Goal: Information Seeking & Learning: Learn about a topic

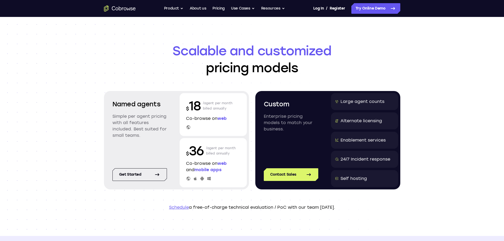
click at [194, 117] on p "Co-browse on web" at bounding box center [213, 118] width 55 height 6
click at [197, 120] on p "Co-browse on web" at bounding box center [213, 118] width 55 height 6
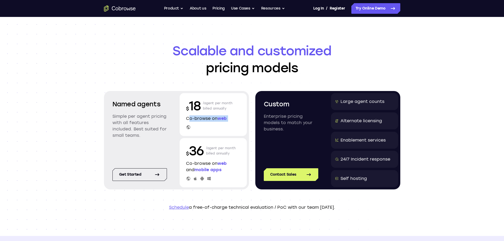
click at [197, 120] on p "Co-browse on web" at bounding box center [213, 118] width 55 height 6
click at [196, 120] on p "Co-browse on web" at bounding box center [213, 118] width 55 height 6
click at [189, 106] on p "$ 18" at bounding box center [193, 105] width 15 height 17
drag, startPoint x: 189, startPoint y: 105, endPoint x: 235, endPoint y: 122, distance: 49.9
click at [235, 122] on div "$ 18 /agent per month billed annually Co-browse on web" at bounding box center [213, 114] width 67 height 43
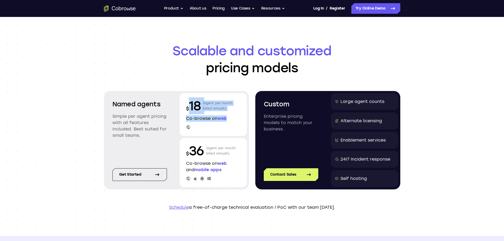
click at [235, 121] on p "Co-browse on web" at bounding box center [213, 118] width 55 height 6
drag, startPoint x: 234, startPoint y: 120, endPoint x: 185, endPoint y: 106, distance: 51.3
click at [185, 106] on div "$ 18 /agent per month billed annually Co-browse on web" at bounding box center [213, 114] width 67 height 43
drag, startPoint x: 185, startPoint y: 105, endPoint x: 195, endPoint y: 109, distance: 11.8
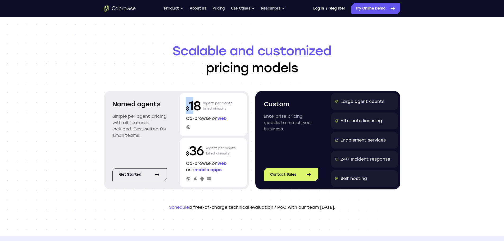
click at [195, 109] on div "$ 18 /agent per month billed annually Co-browse on web" at bounding box center [213, 114] width 67 height 43
click at [196, 107] on p "$ 18" at bounding box center [193, 105] width 15 height 17
drag, startPoint x: 199, startPoint y: 106, endPoint x: 192, endPoint y: 106, distance: 7.4
click at [192, 106] on p "$ 18" at bounding box center [193, 105] width 15 height 17
